Goal: Information Seeking & Learning: Learn about a topic

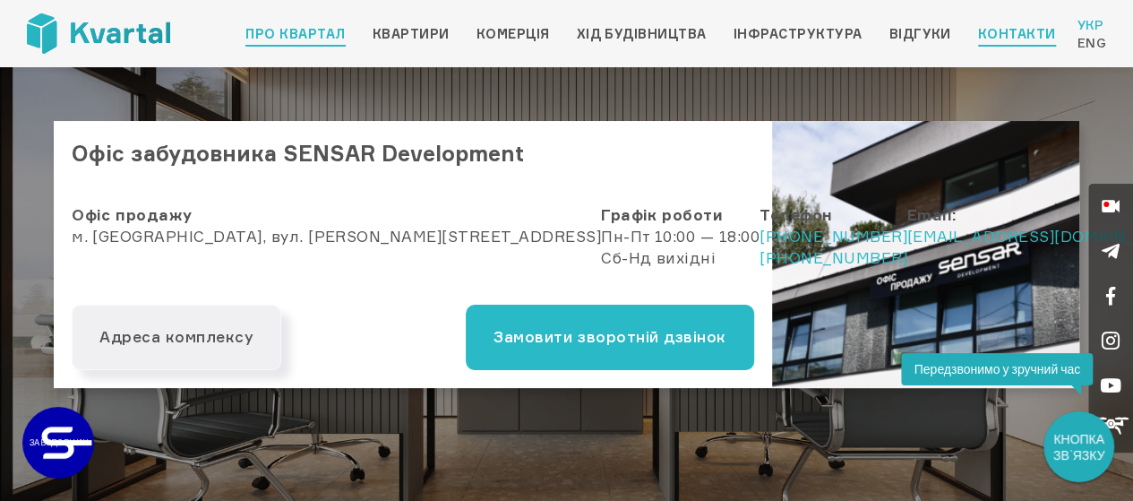
click at [296, 36] on link "Про квартал" at bounding box center [294, 33] width 99 height 21
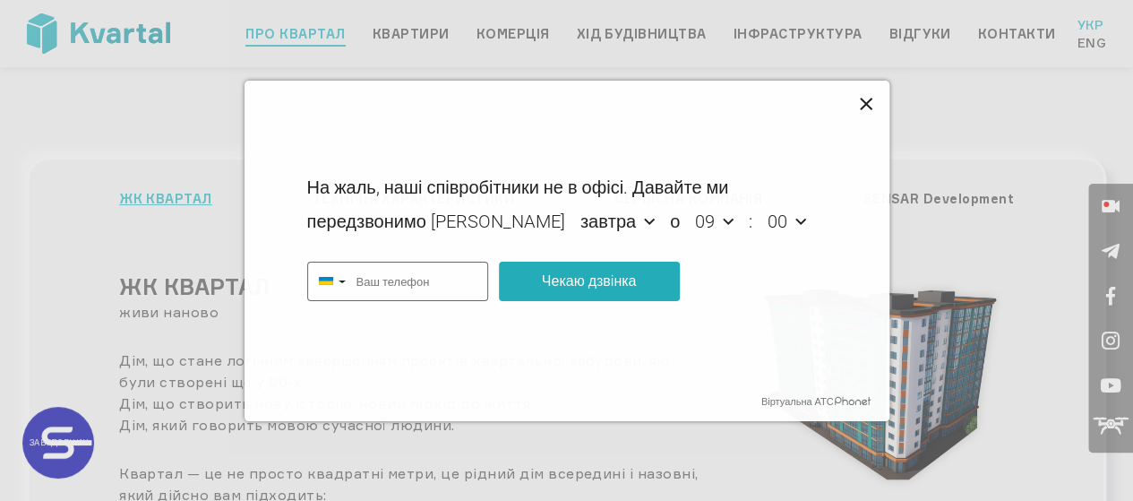
click at [865, 104] on icon at bounding box center [866, 104] width 13 height 13
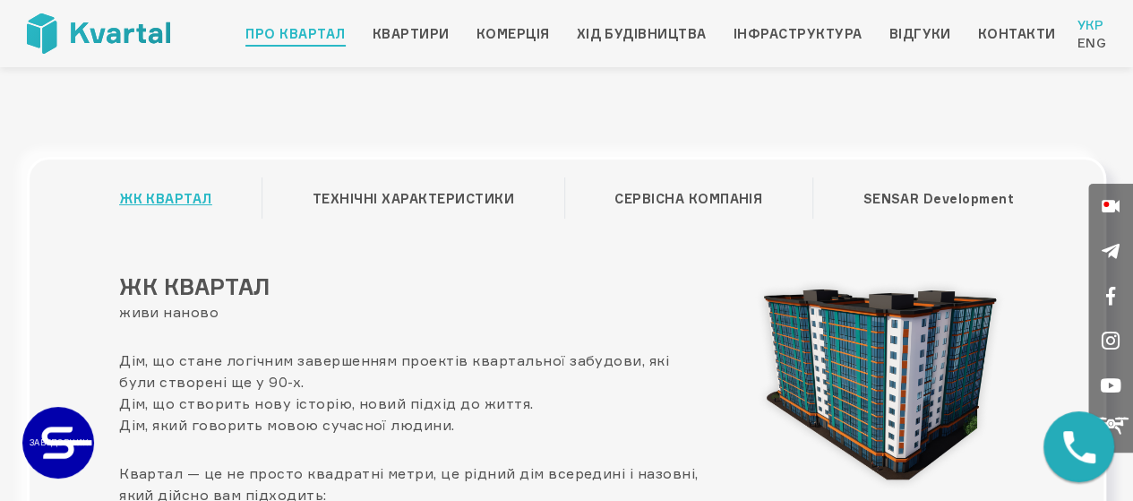
type input "+380"
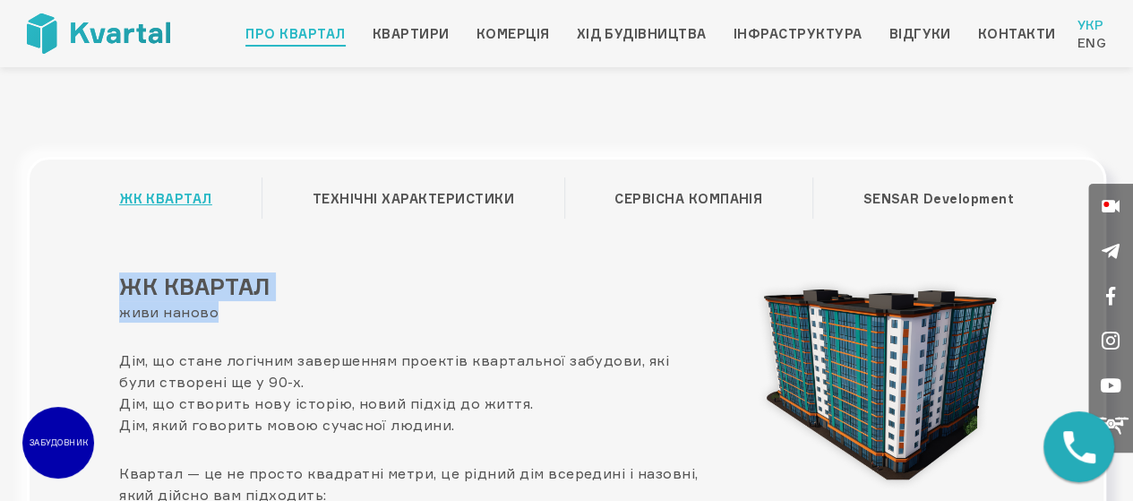
drag, startPoint x: 122, startPoint y: 277, endPoint x: 243, endPoint y: 307, distance: 124.7
click at [243, 307] on div "ЖК КВАРТАЛ живи наново Дім, що стане логічним завершенням проектів квартальної …" at bounding box center [413, 469] width 614 height 394
copy div "ЖК КВАРТАЛ живи наново"
click at [983, 34] on link "Контакти" at bounding box center [1017, 33] width 78 height 21
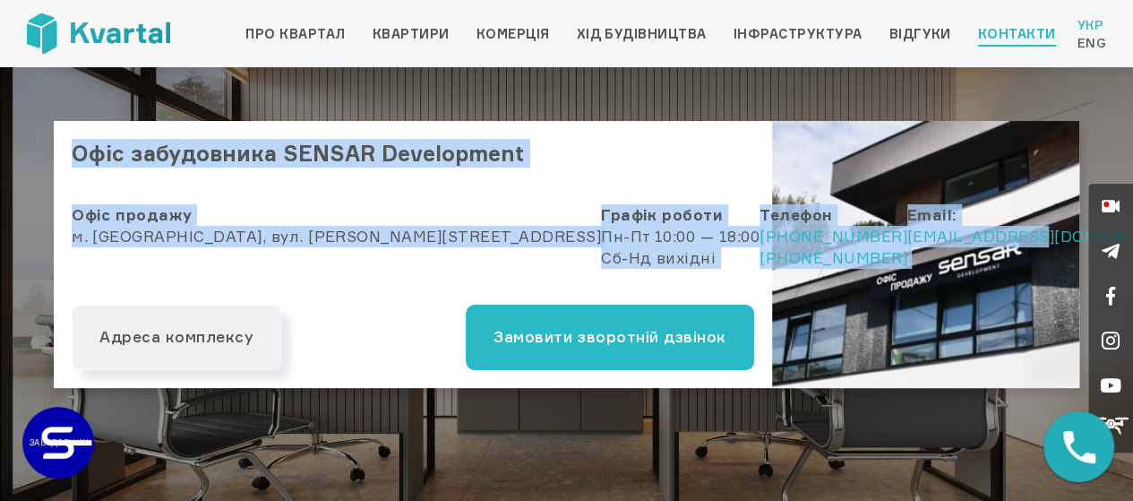
drag, startPoint x: 80, startPoint y: 151, endPoint x: 738, endPoint y: 259, distance: 667.0
click at [746, 261] on div "Офіс забудовника SENSAR Development Офіс продажу м. [GEOGRAPHIC_DATA], вул. [PE…" at bounding box center [566, 254] width 1025 height 267
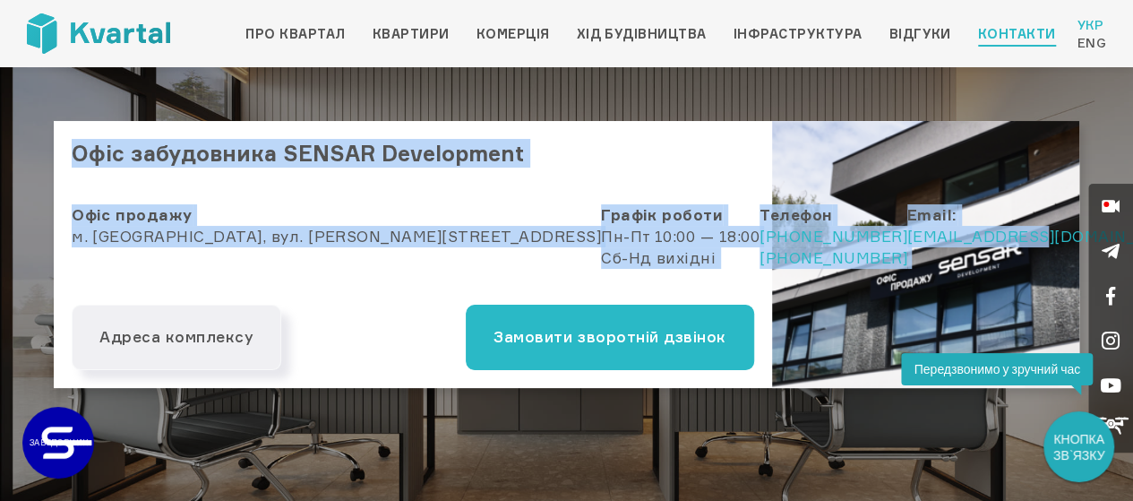
copy div "Офіс забудовника SENSAR Development Офіс продажу м. [GEOGRAPHIC_DATA], вул. [PE…"
click at [407, 33] on link "Квартири" at bounding box center [411, 33] width 77 height 21
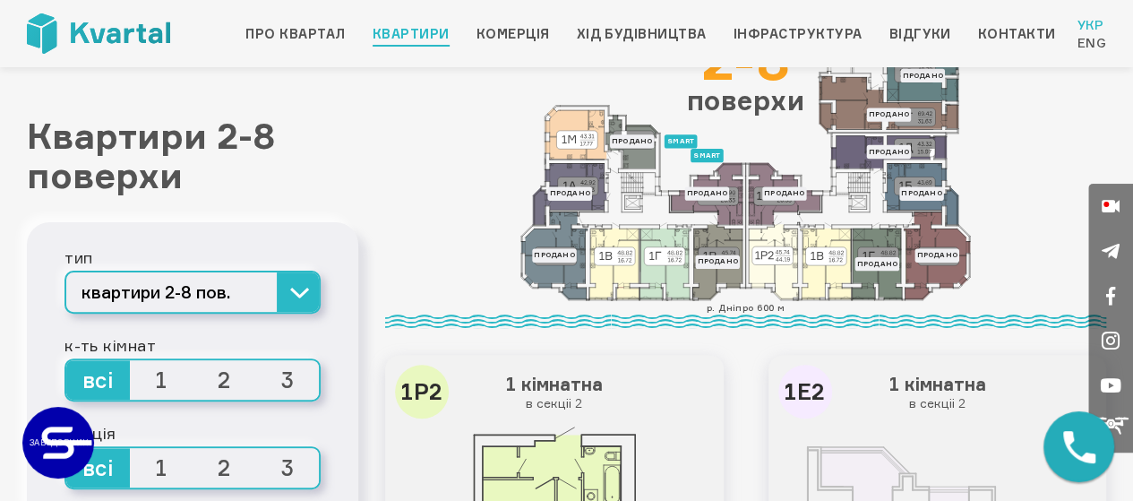
scroll to position [179, 0]
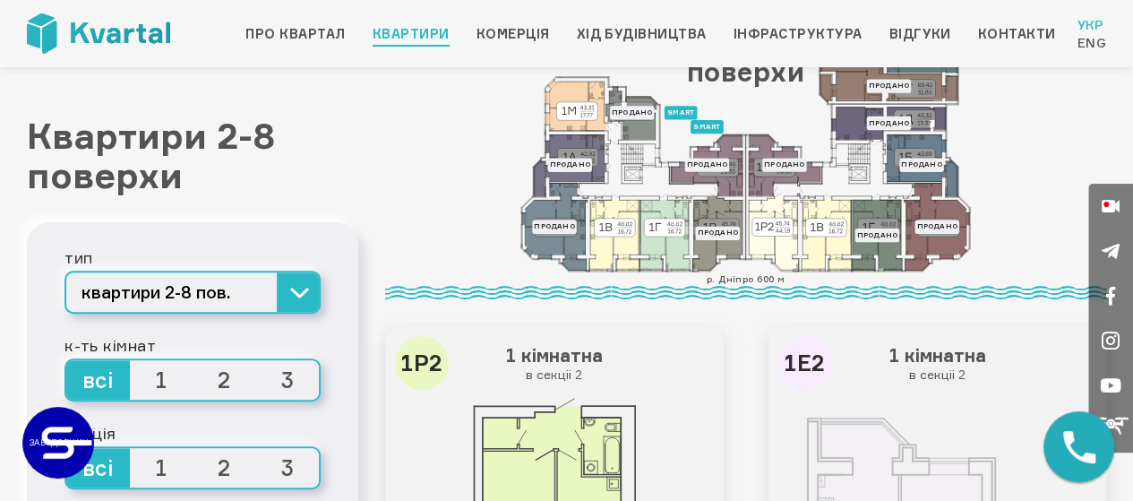
click at [168, 379] on span "1" at bounding box center [162, 379] width 64 height 39
click at [130, 360] on input "1" at bounding box center [130, 360] width 0 height 0
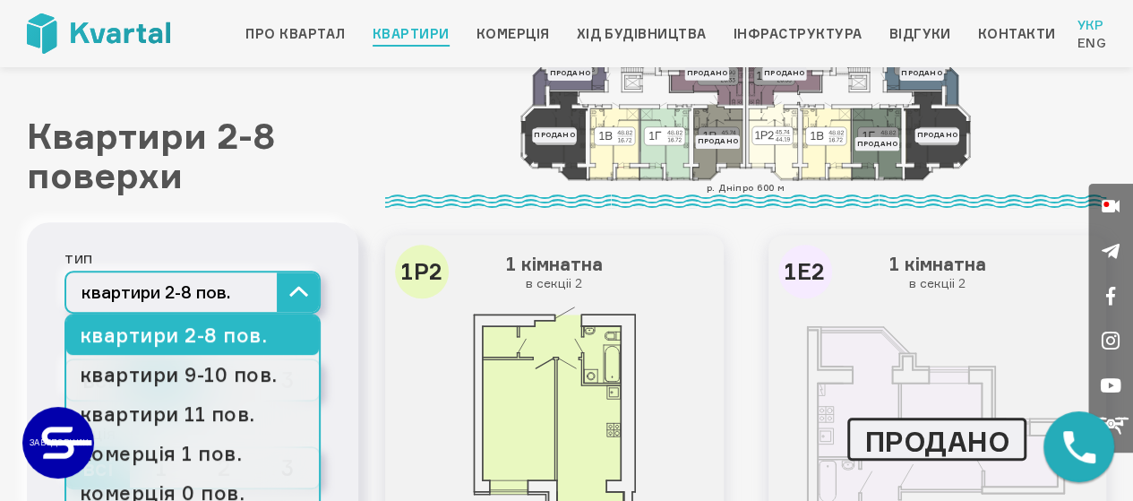
scroll to position [358, 0]
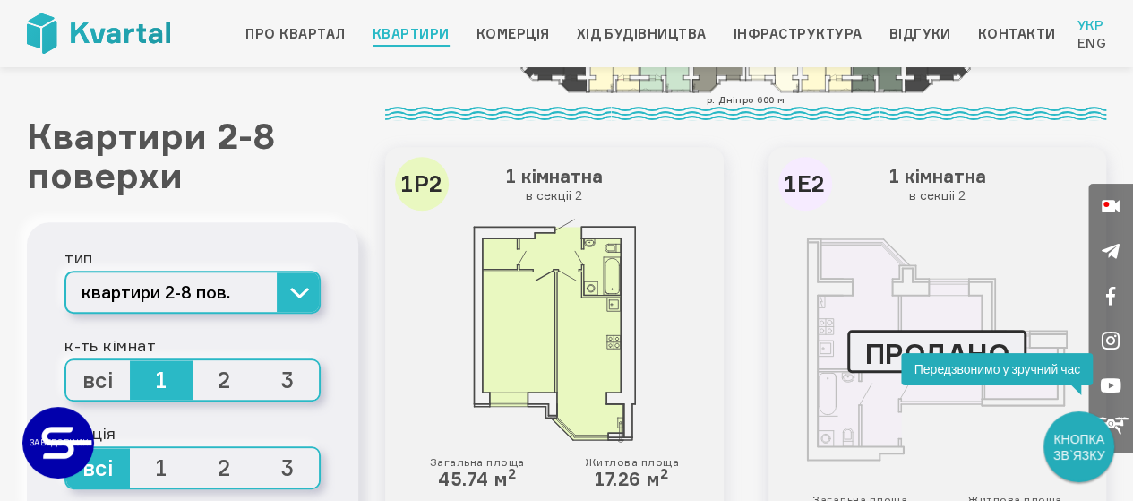
click at [326, 189] on h1 "Квартири 2-8 поверхи" at bounding box center [192, 155] width 331 height 79
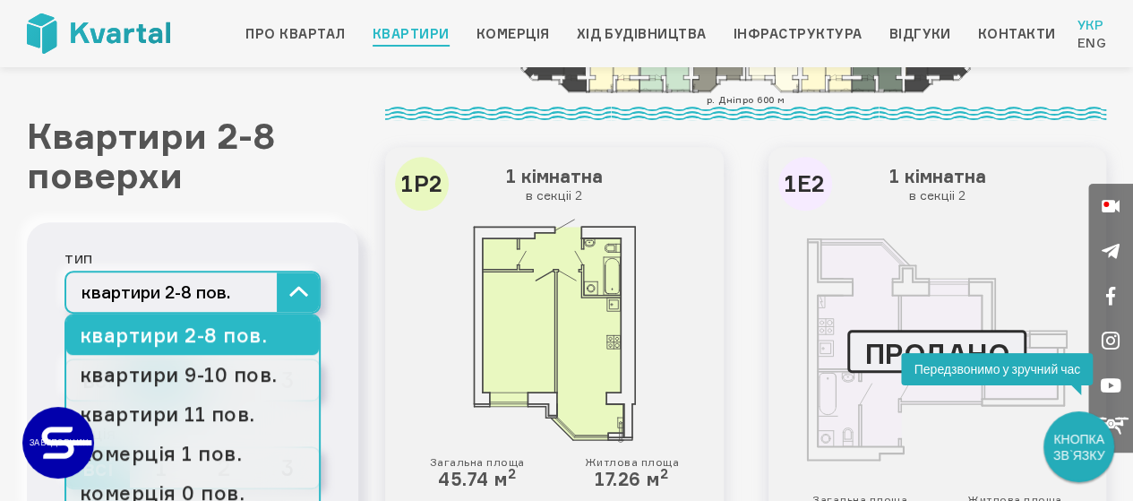
click at [292, 293] on button "квартири 2-8 пов." at bounding box center [192, 291] width 256 height 43
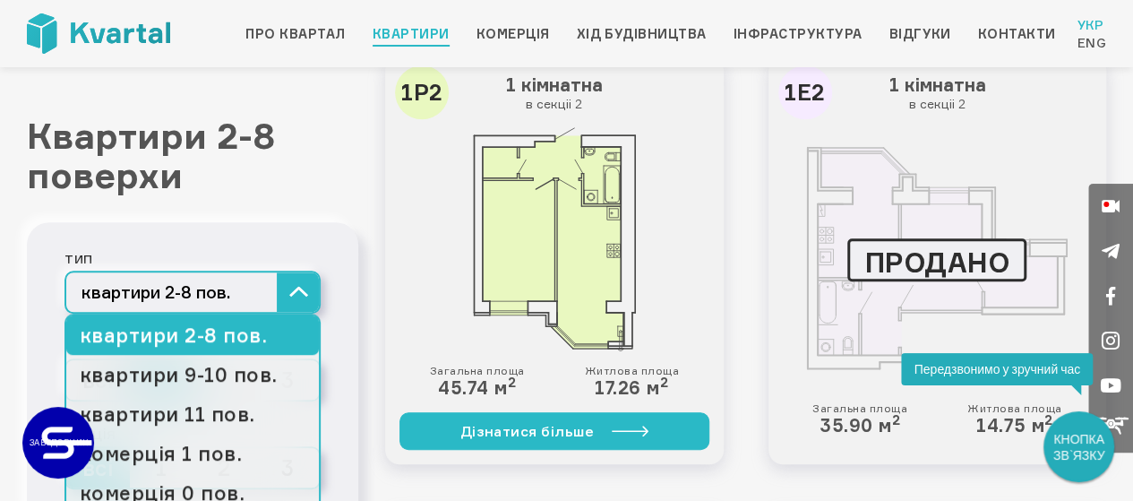
scroll to position [537, 0]
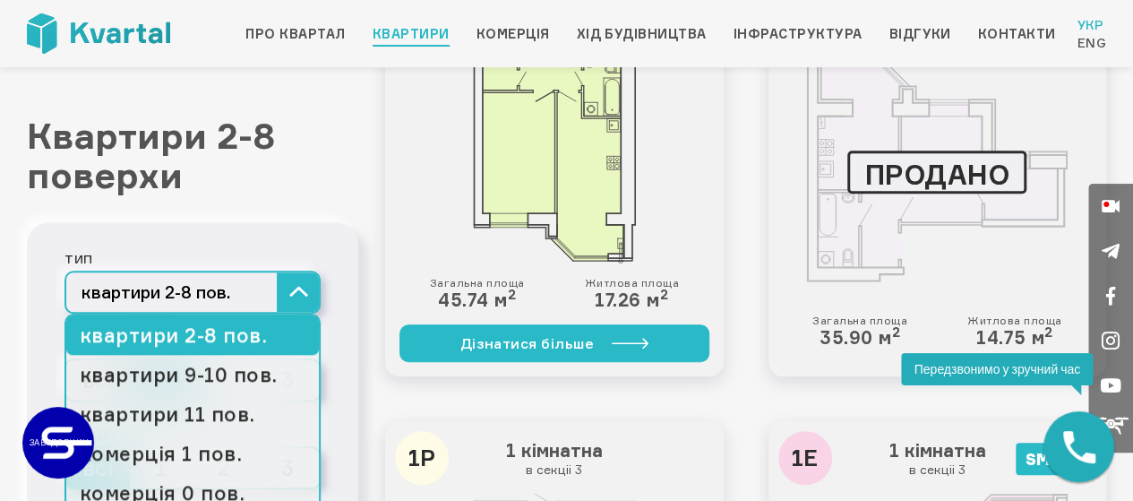
click at [264, 329] on link "квартири 2-8 пов." at bounding box center [192, 334] width 253 height 39
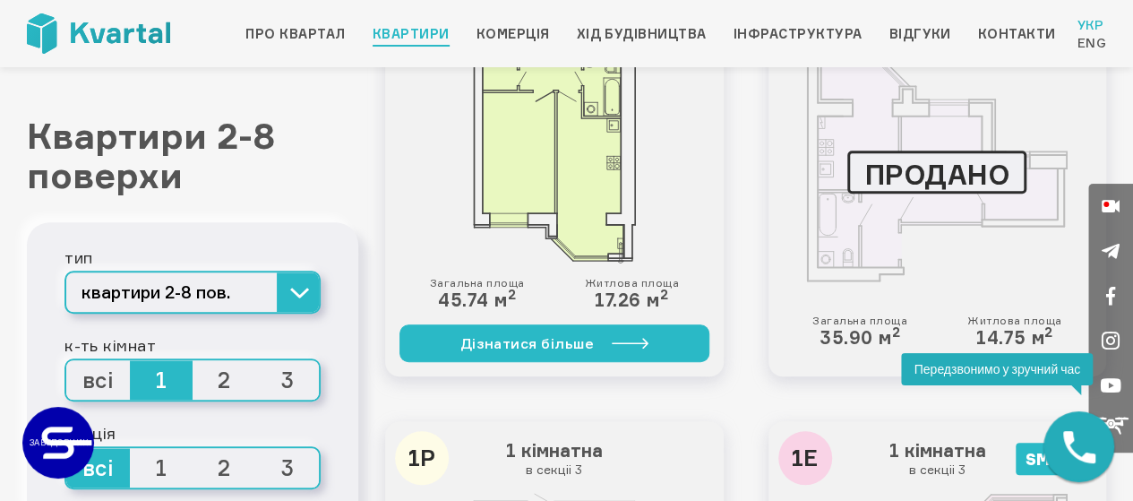
click at [294, 203] on div "Квартири 2-8 поверхи тип квартири 2-8 пов. квартири 2-8 пов. квартири 9-10 пов.…" at bounding box center [192, 322] width 331 height 412
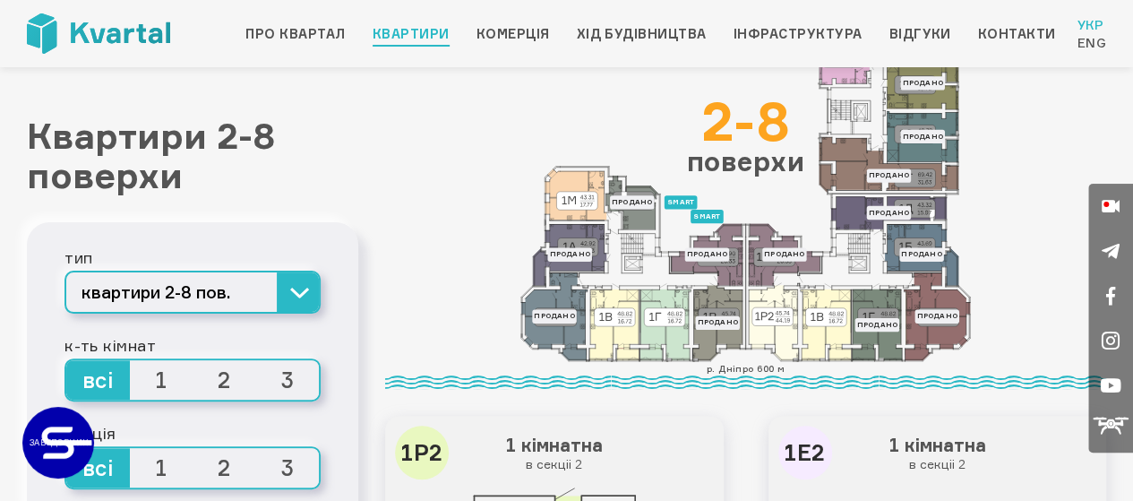
scroll to position [90, 0]
click at [336, 128] on h1 "Квартири 2-8 поверхи" at bounding box center [192, 155] width 331 height 79
click at [167, 382] on span "1" at bounding box center [162, 379] width 64 height 39
click at [130, 360] on input "1" at bounding box center [130, 360] width 0 height 0
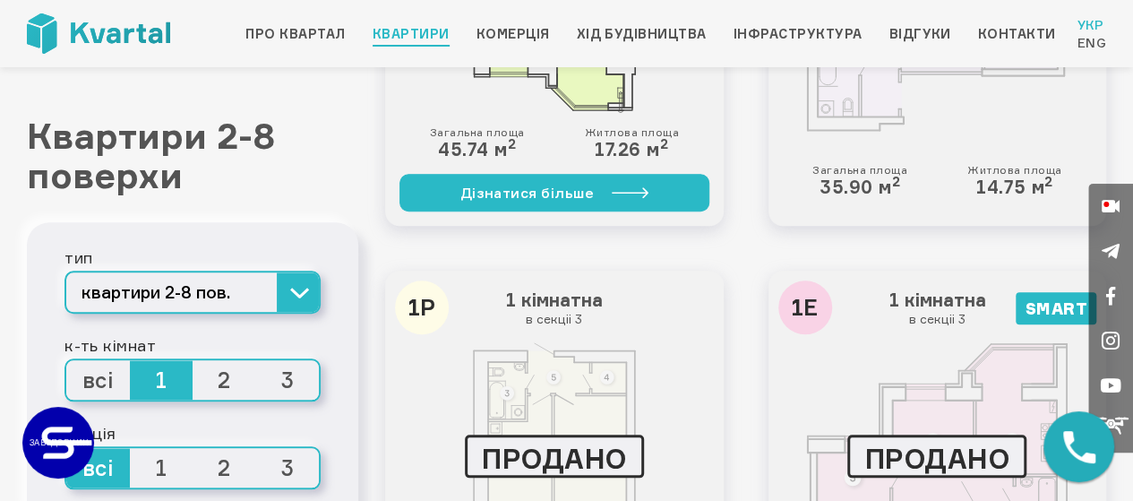
scroll to position [716, 0]
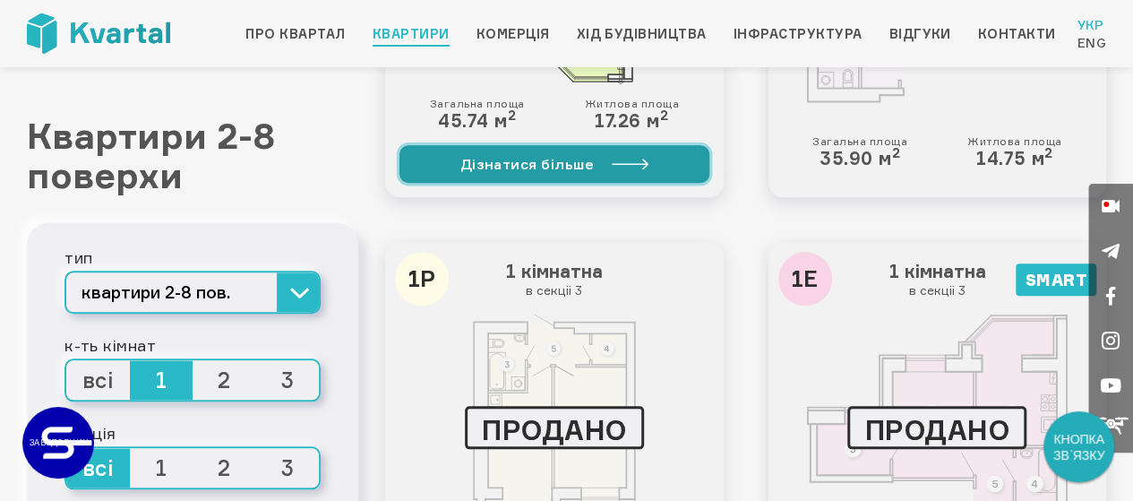
click at [576, 171] on link "Дізнатися більше" at bounding box center [554, 164] width 310 height 38
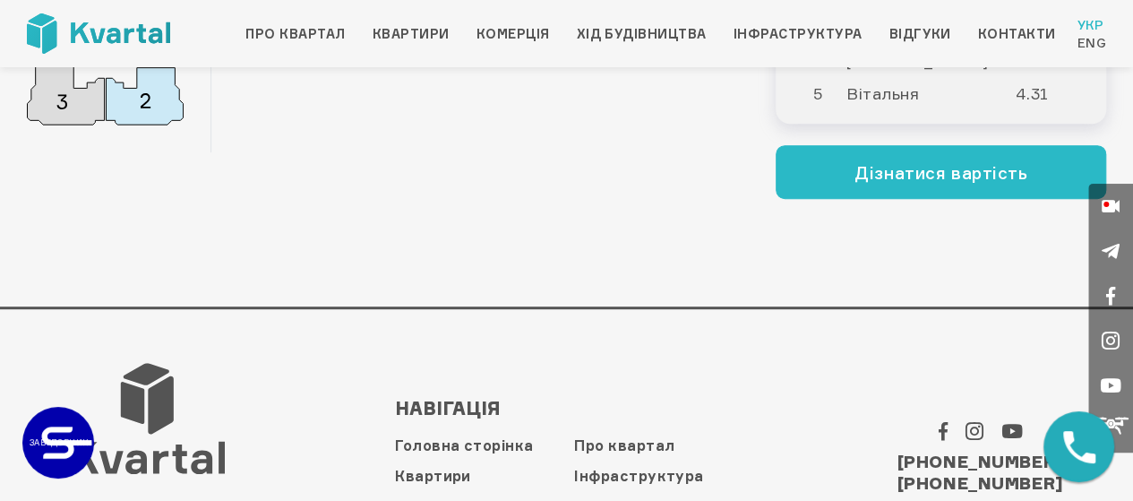
scroll to position [337, 0]
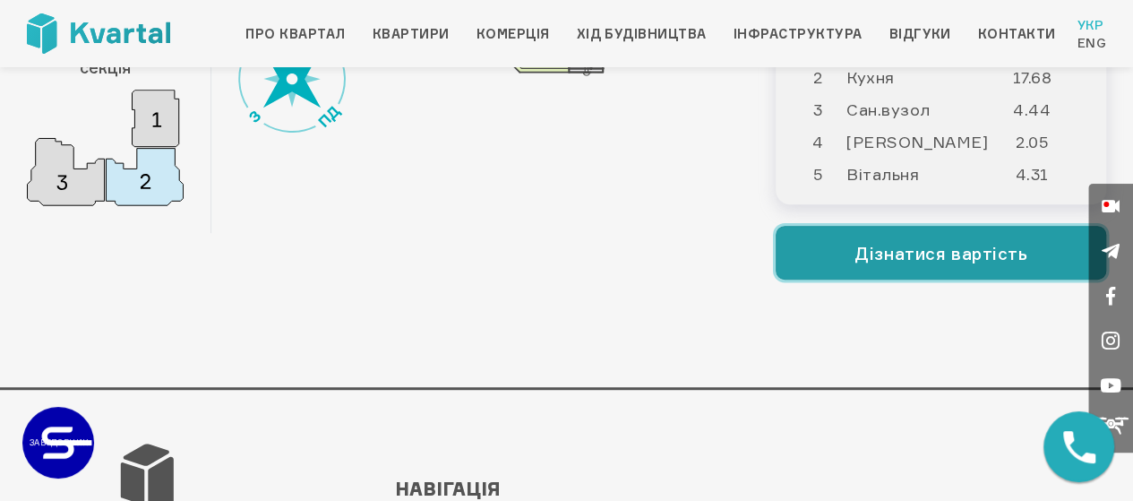
click at [1021, 248] on button "Дізнатися вартість" at bounding box center [941, 253] width 330 height 54
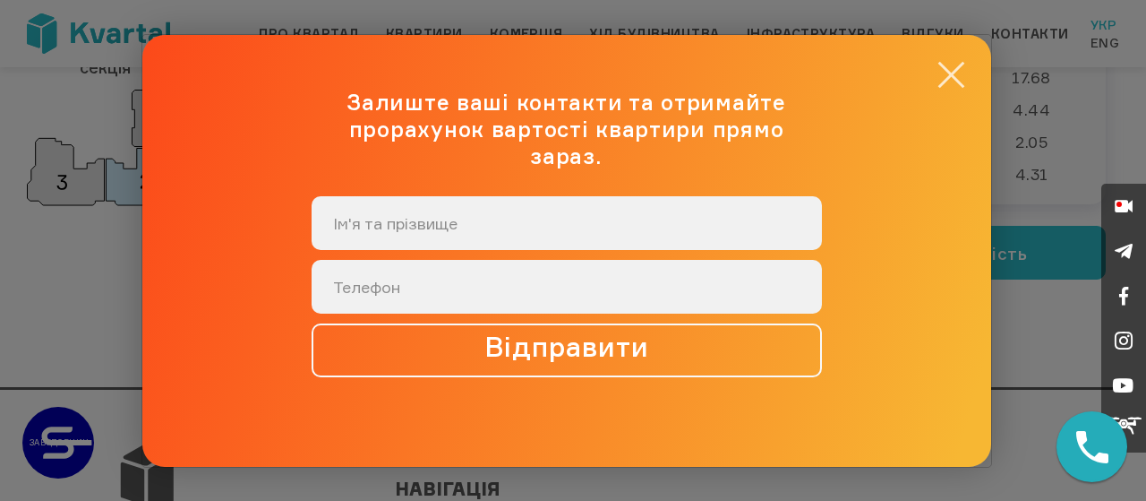
click at [953, 91] on button "×" at bounding box center [951, 74] width 35 height 35
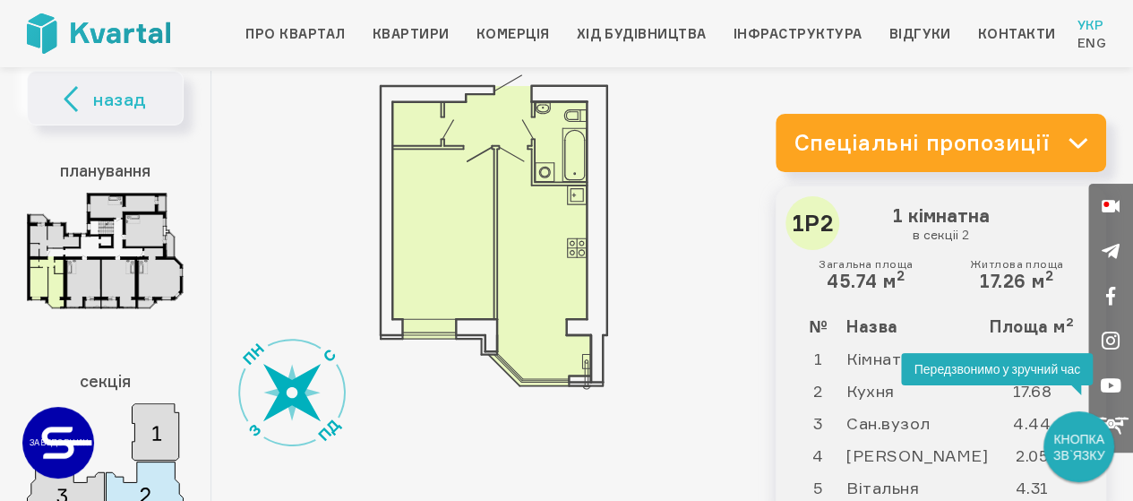
scroll to position [0, 0]
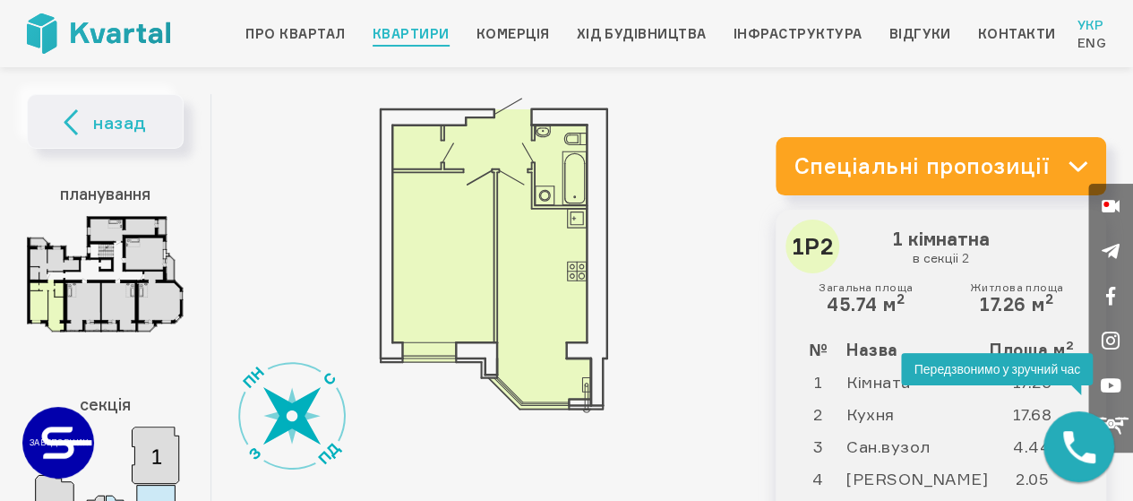
click at [421, 28] on link "Квартири" at bounding box center [411, 33] width 77 height 21
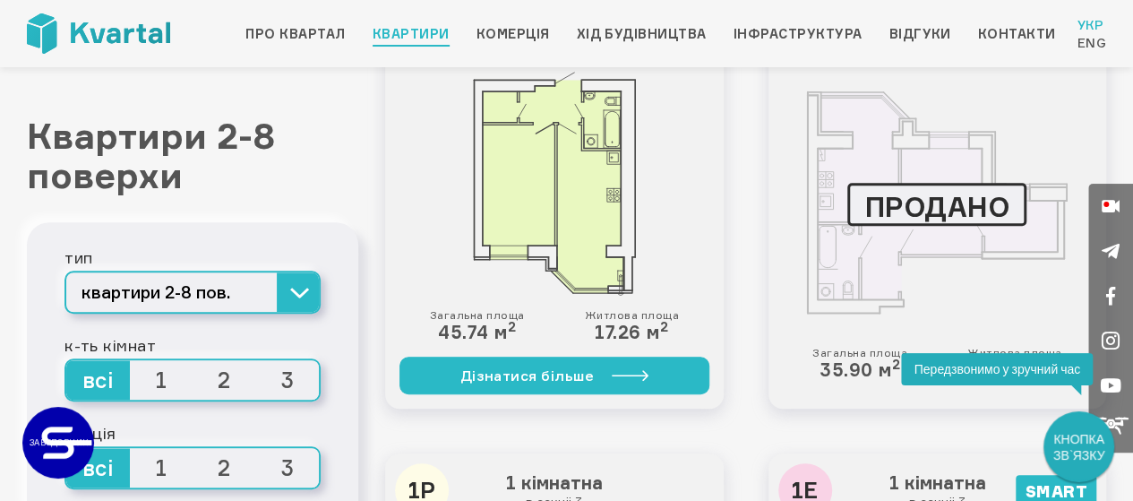
scroll to position [716, 0]
